Goal: Download file/media

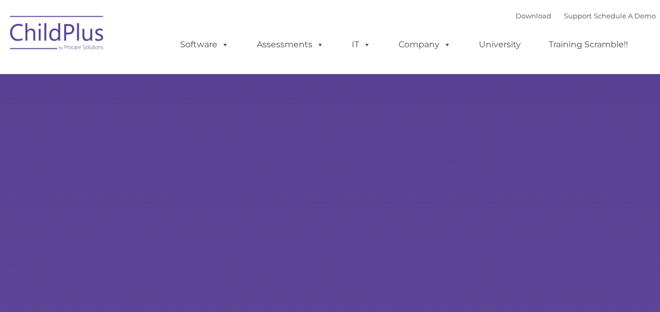
type input ""
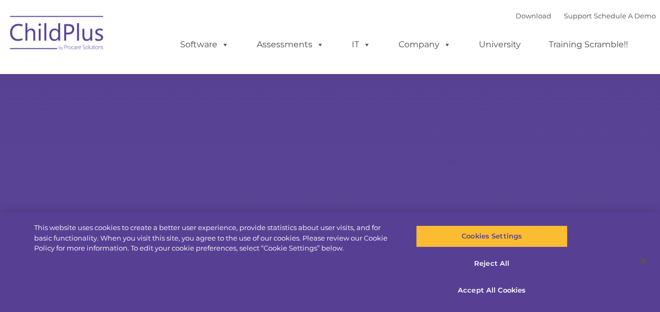
select select "MEDIUM"
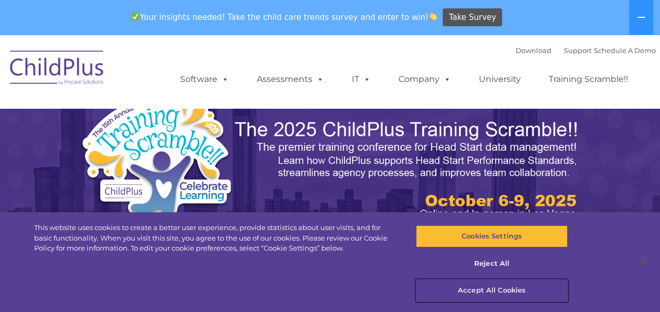
click at [477, 292] on button "Accept All Cookies" at bounding box center [492, 290] width 152 height 22
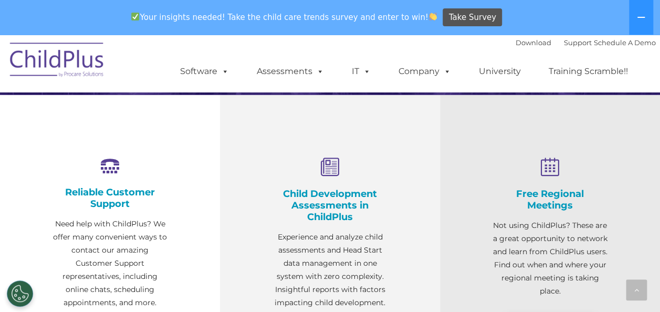
scroll to position [359, 0]
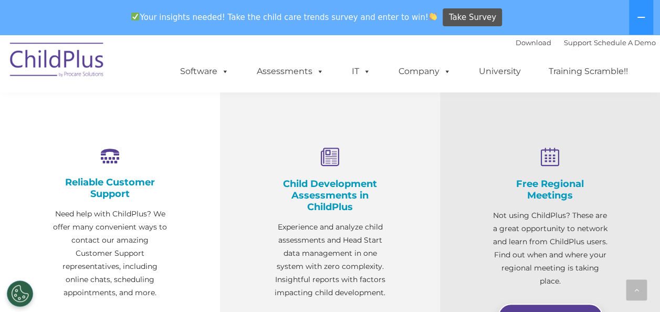
click at [72, 48] on img at bounding box center [57, 61] width 105 height 52
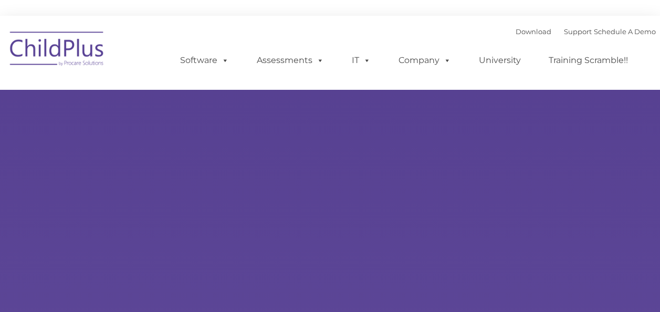
type input ""
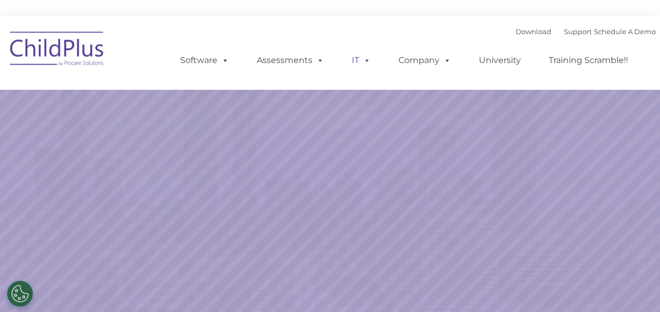
select select "MEDIUM"
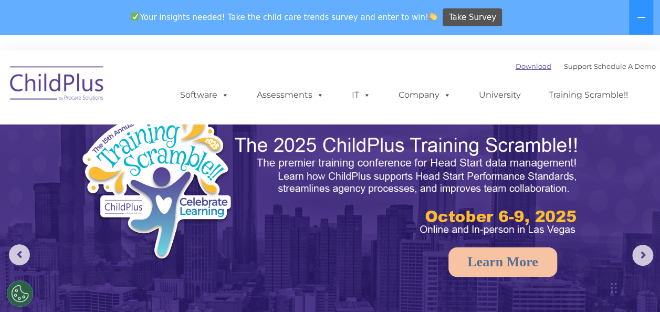
click at [515, 65] on link "Download" at bounding box center [533, 66] width 36 height 8
